Goal: Find specific page/section: Find specific page/section

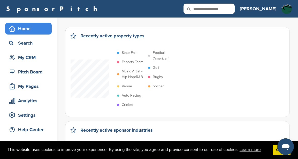
click at [224, 5] on input "text" at bounding box center [208, 9] width 51 height 10
type input "******"
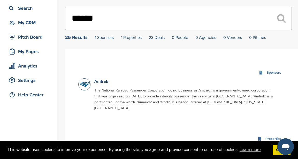
scroll to position [35, 0]
click at [101, 82] on link "Amtrak" at bounding box center [101, 81] width 14 height 5
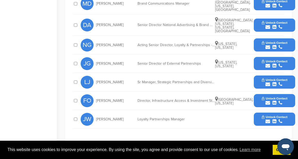
scroll to position [280, 0]
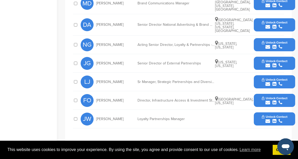
click at [274, 82] on icon "submit" at bounding box center [274, 84] width 4 height 5
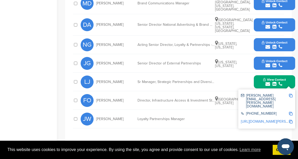
click at [291, 120] on img at bounding box center [291, 122] width 4 height 4
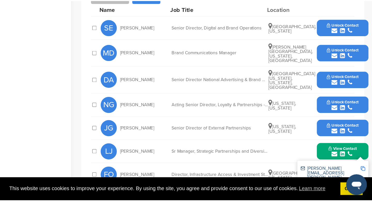
scroll to position [244, 0]
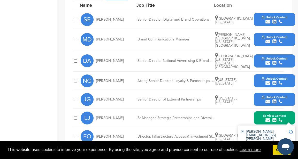
click at [274, 99] on icon "submit" at bounding box center [274, 101] width 4 height 5
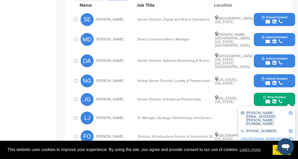
click at [291, 138] on img at bounding box center [291, 140] width 4 height 4
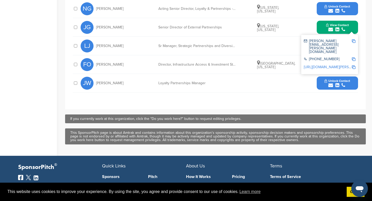
scroll to position [298, 0]
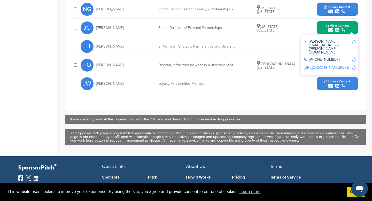
click at [273, 91] on div "**********" at bounding box center [215, 5] width 285 height 184
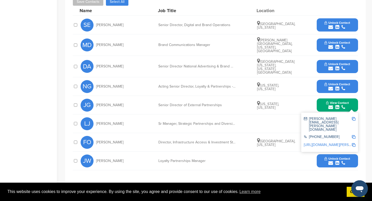
scroll to position [221, 0]
